Goal: Find contact information: Find contact information

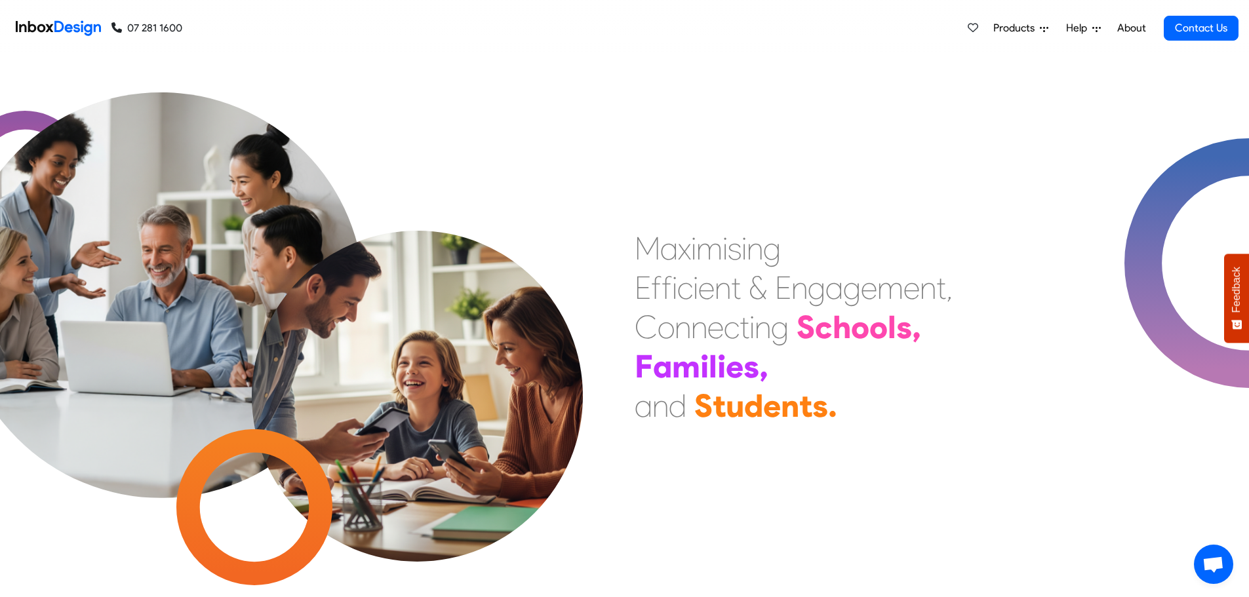
click at [1040, 30] on span "Help" at bounding box center [1017, 28] width 47 height 16
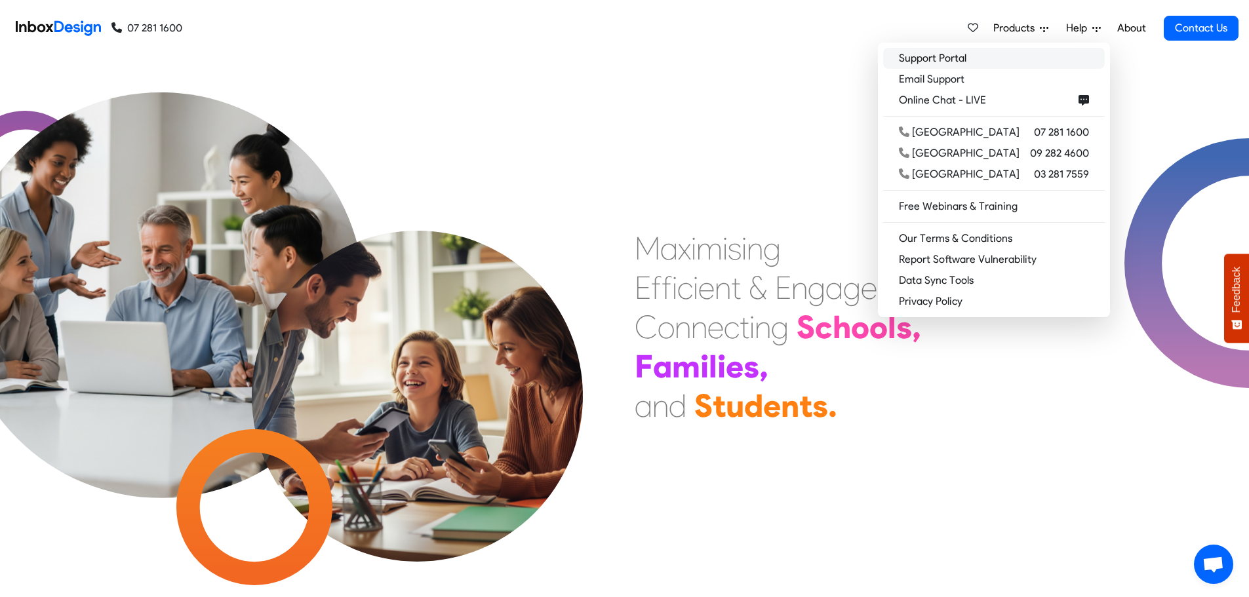
click at [994, 59] on link "Support Portal" at bounding box center [994, 58] width 222 height 21
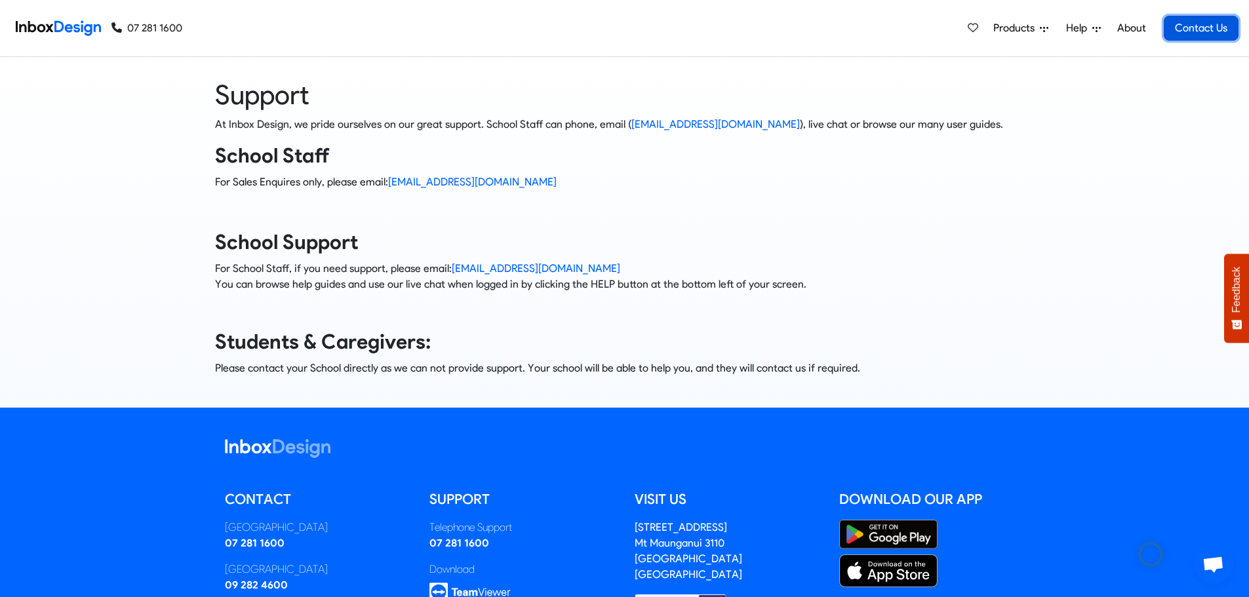
click at [1193, 20] on link "Contact Us" at bounding box center [1201, 28] width 75 height 25
